Goal: Navigation & Orientation: Go to known website

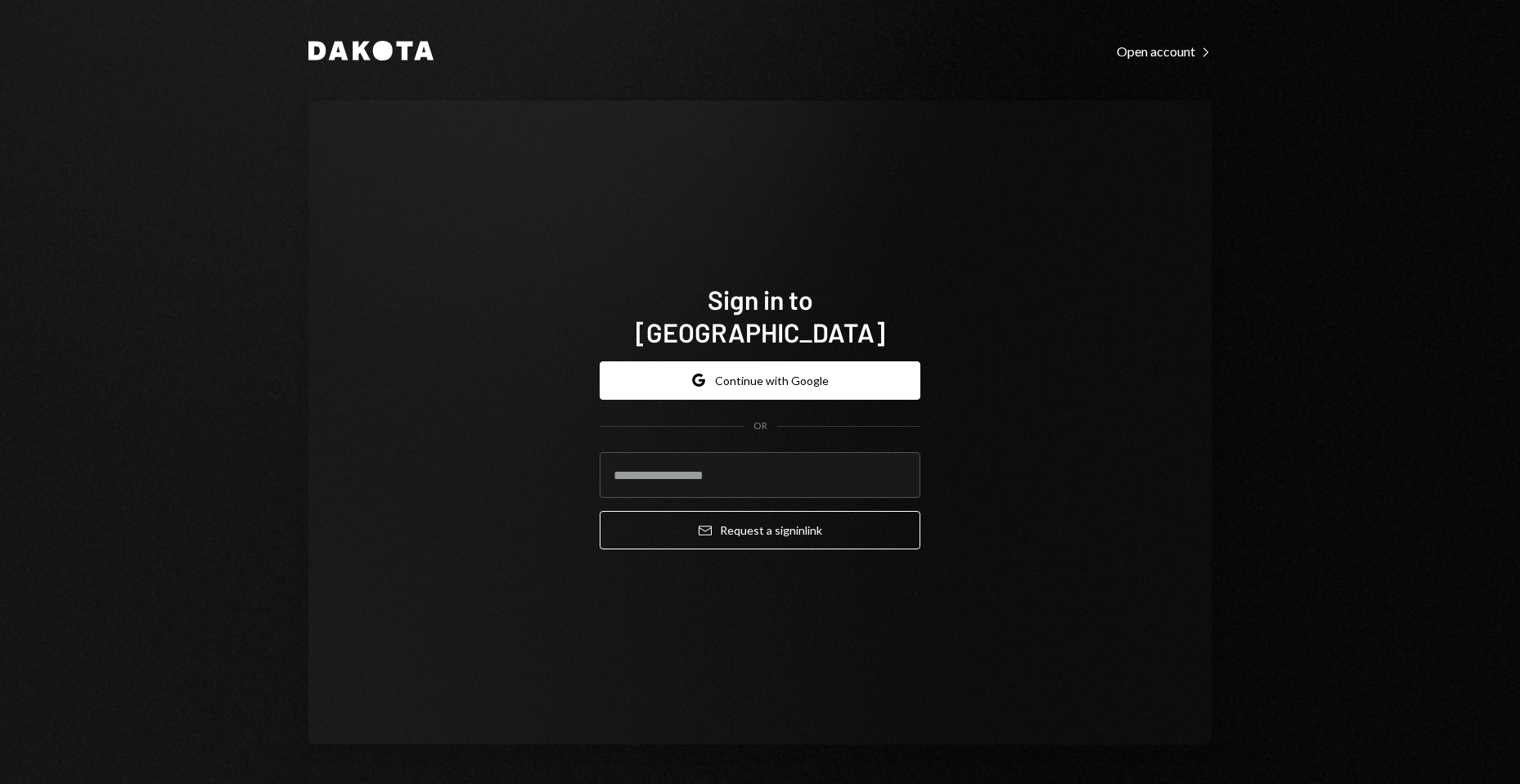
type input "**********"
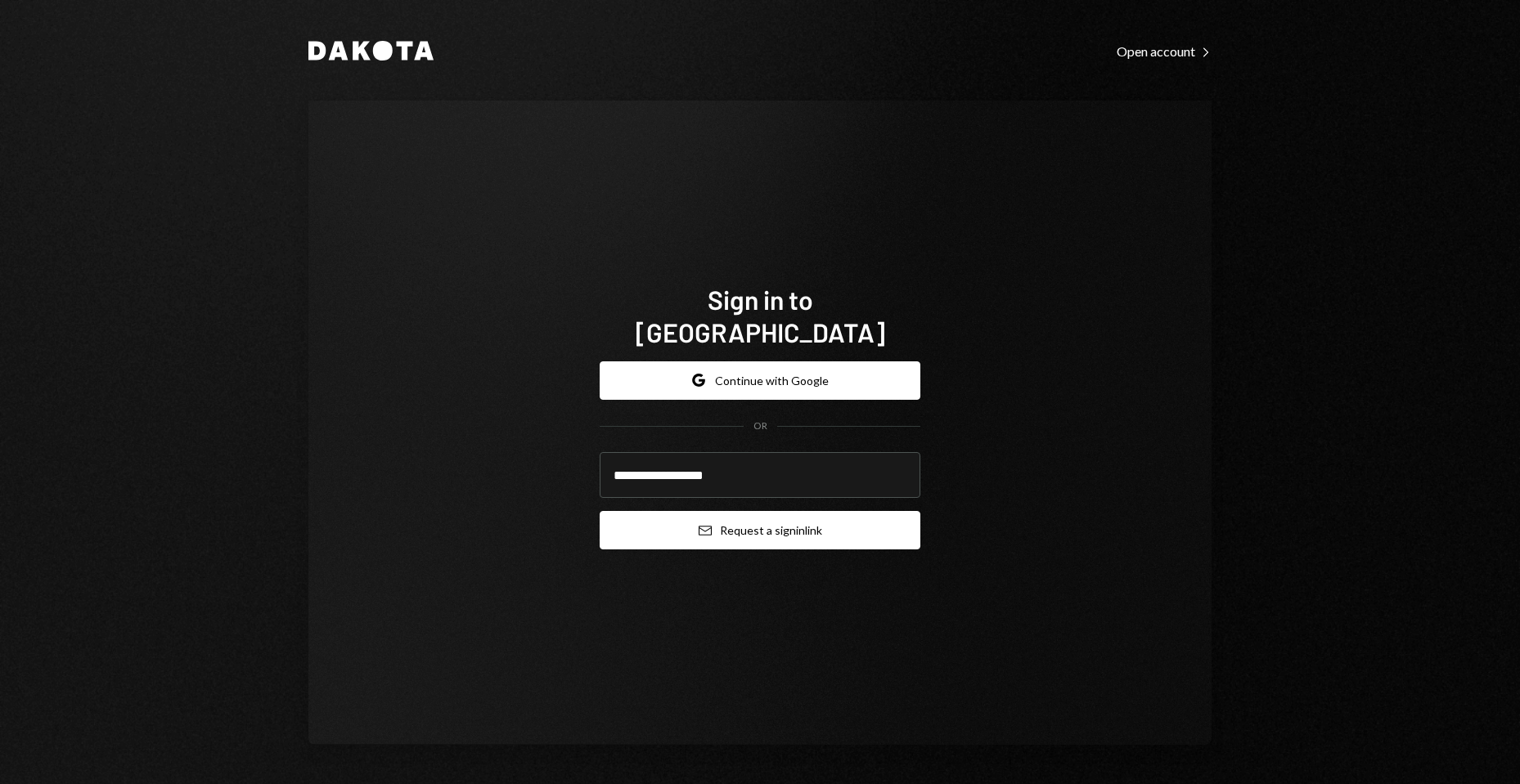
click at [805, 519] on button "Email Request a sign in link" at bounding box center [760, 530] width 320 height 38
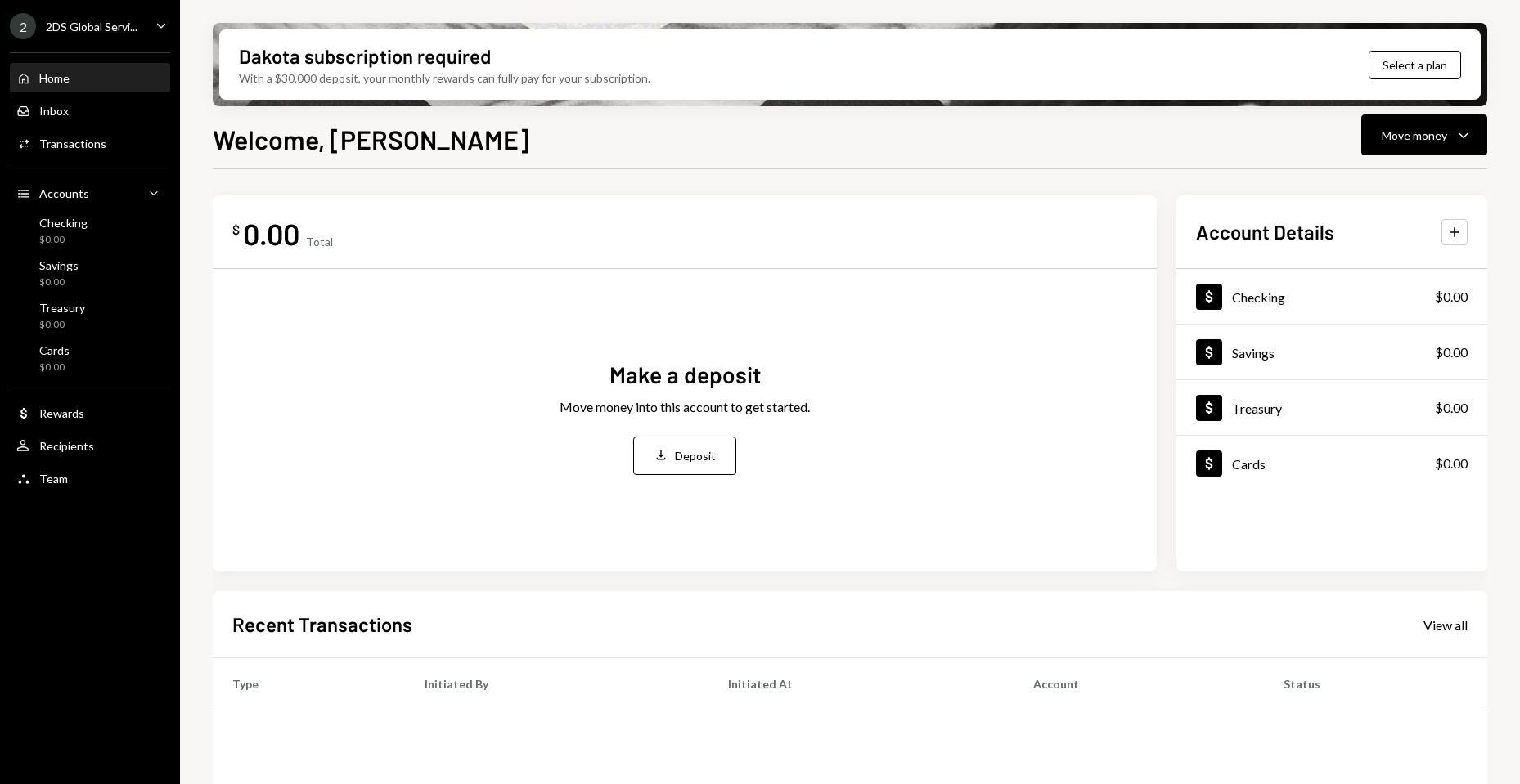
click at [104, 60] on div "Home Home Inbox Inbox Activities Transactions Accounts Accounts Caret Down Chec…" at bounding box center [90, 269] width 180 height 454
click at [67, 108] on div "Inbox" at bounding box center [54, 111] width 29 height 14
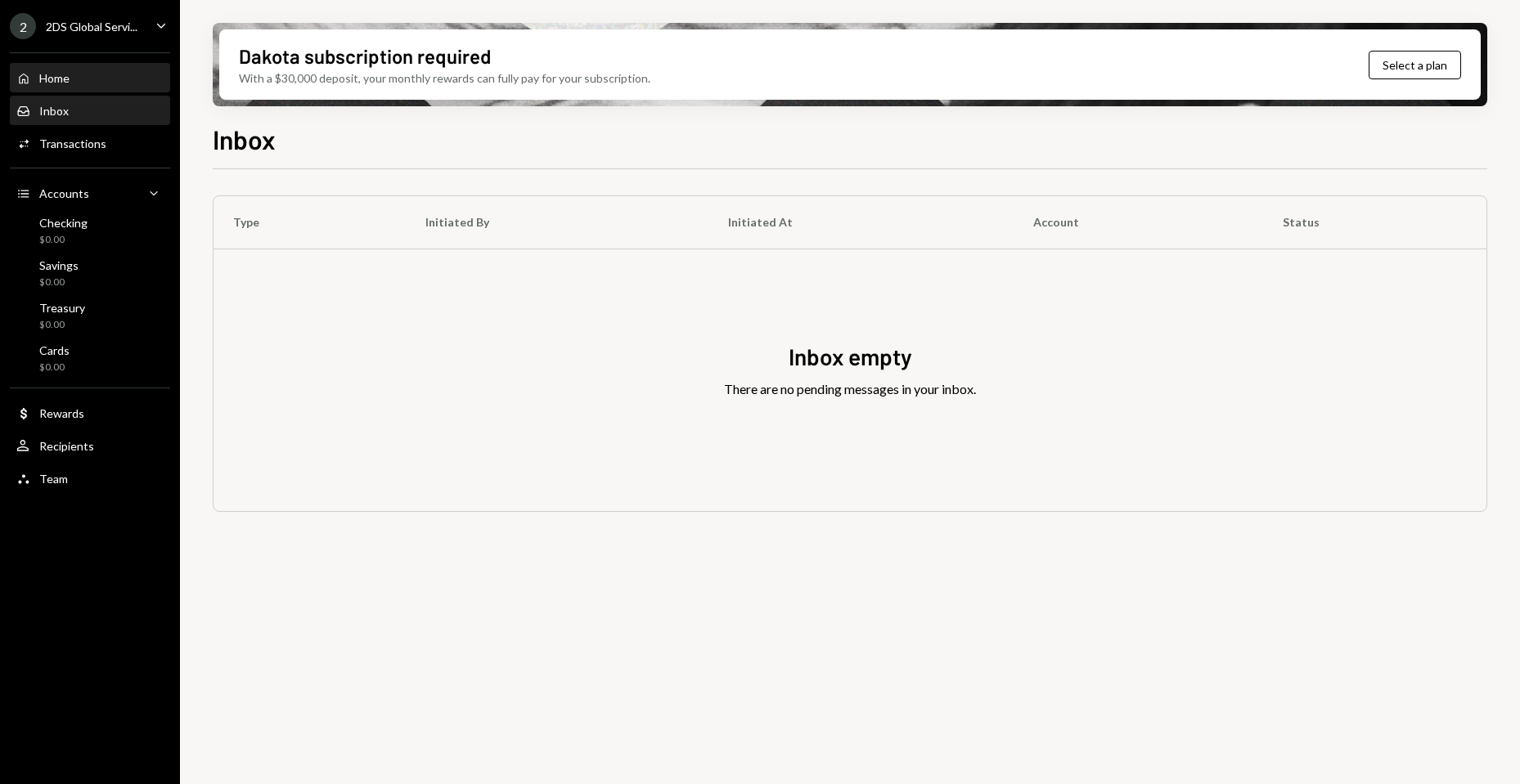
click at [108, 81] on div "Home Home" at bounding box center [90, 78] width 147 height 15
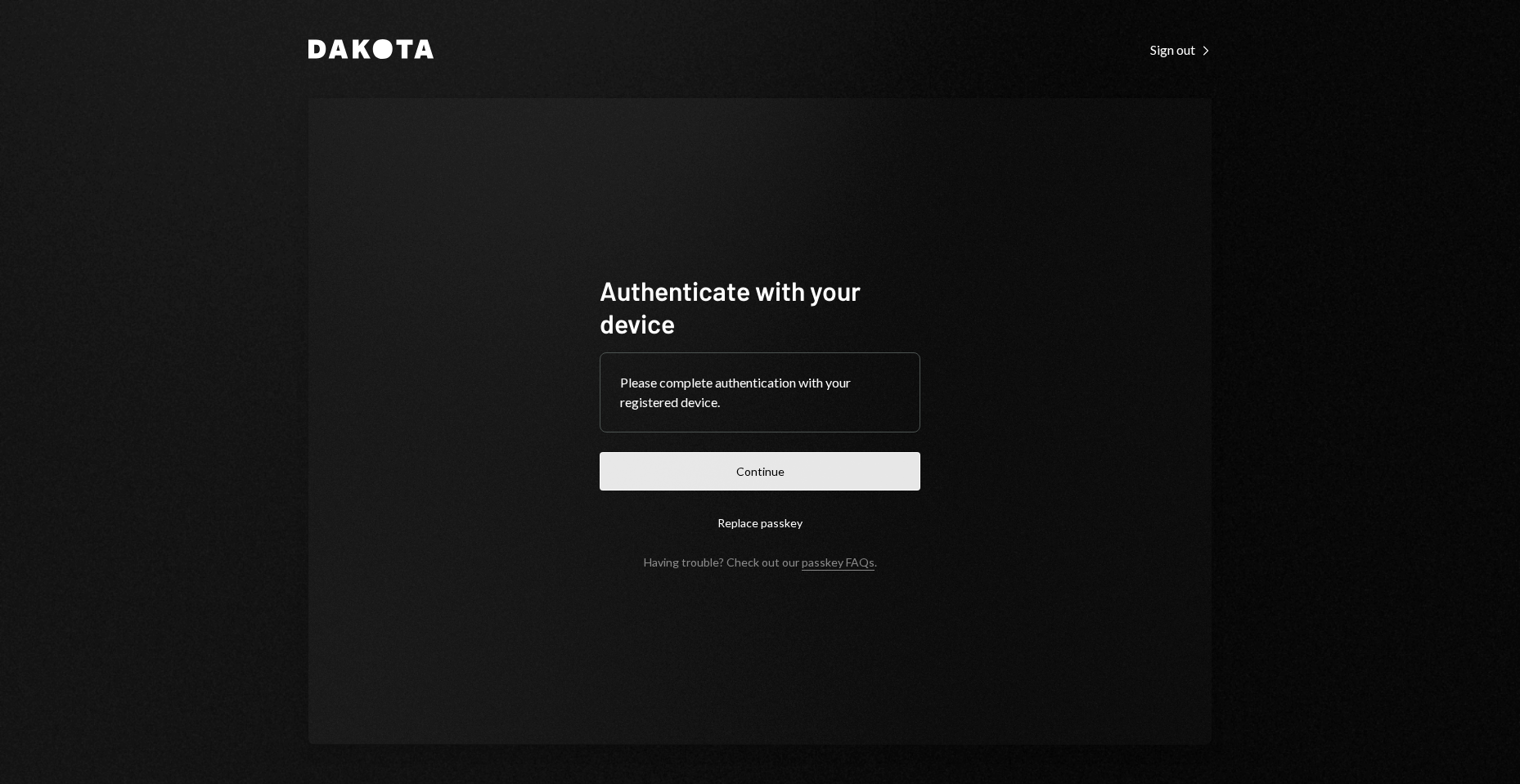
click at [759, 459] on button "Continue" at bounding box center [760, 470] width 320 height 38
